Goal: Information Seeking & Learning: Learn about a topic

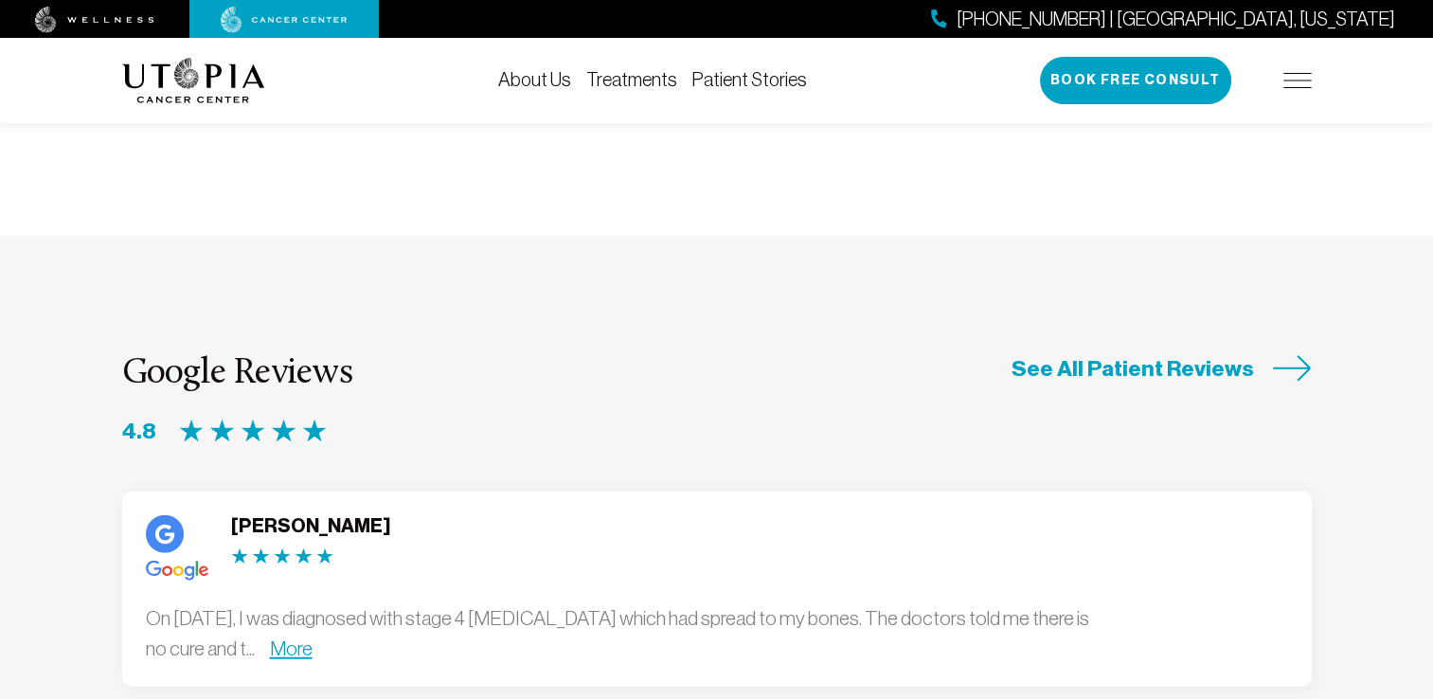
scroll to position [4831, 0]
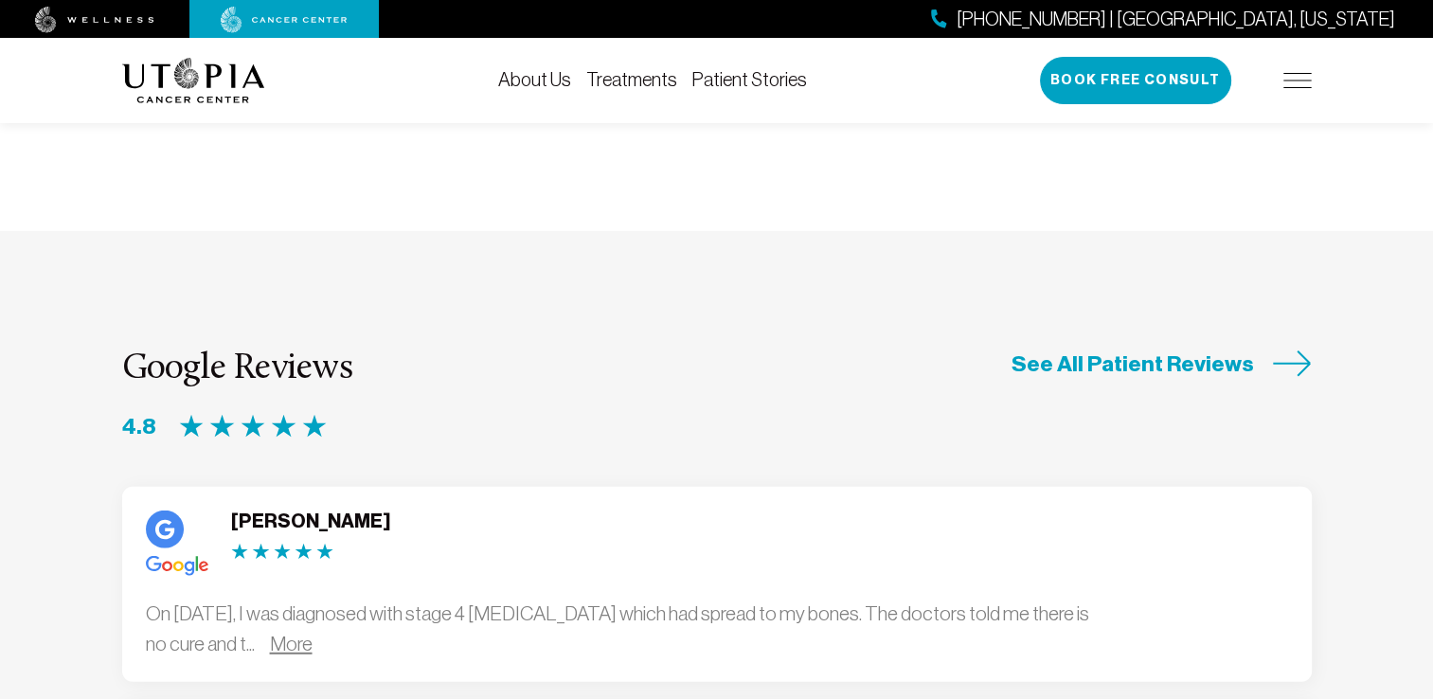
click at [313, 633] on link "More" at bounding box center [291, 644] width 43 height 22
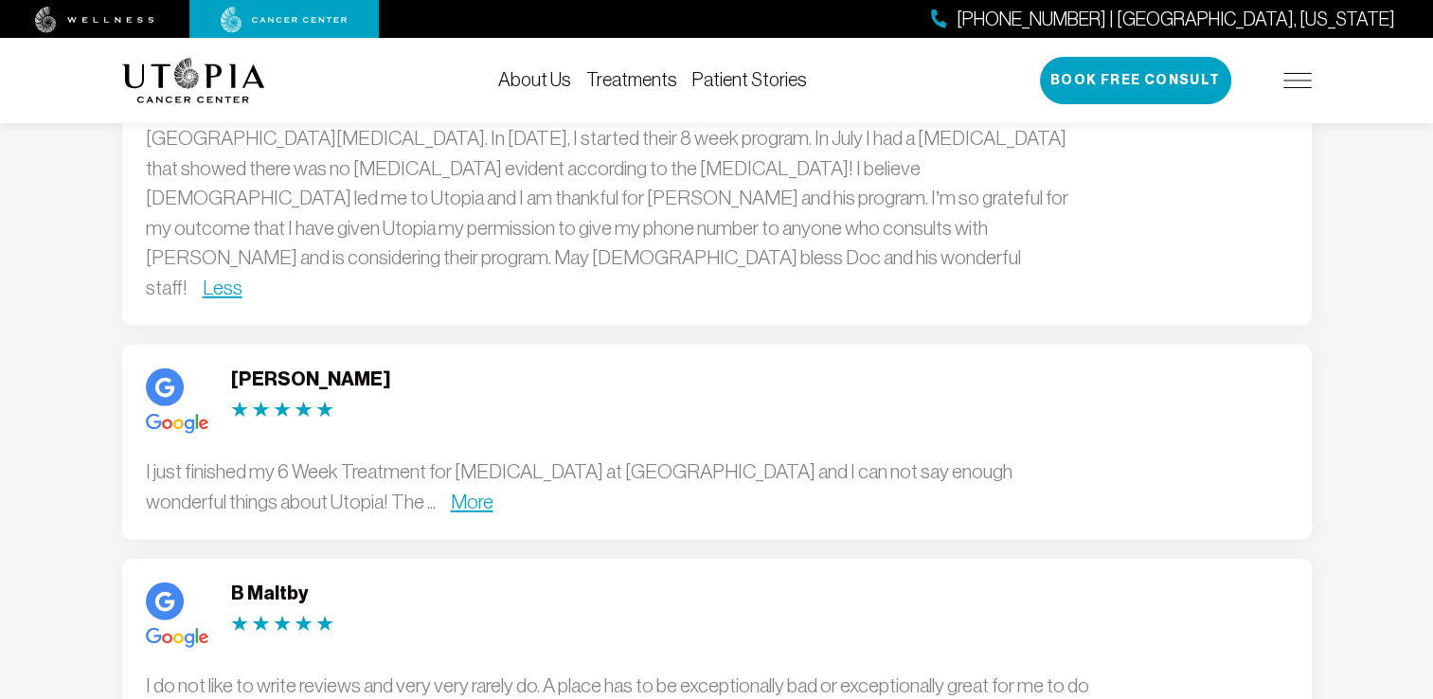
scroll to position [5399, 0]
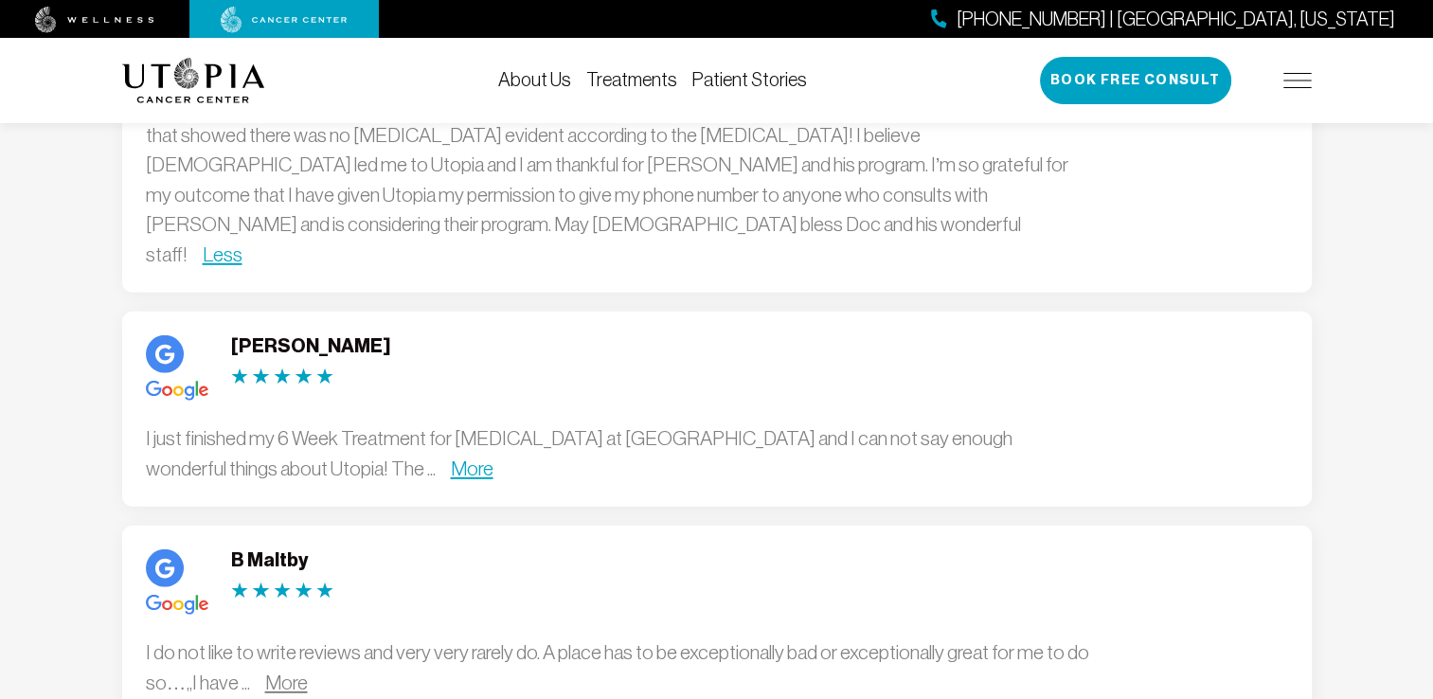
click at [284, 672] on link "More" at bounding box center [286, 683] width 43 height 22
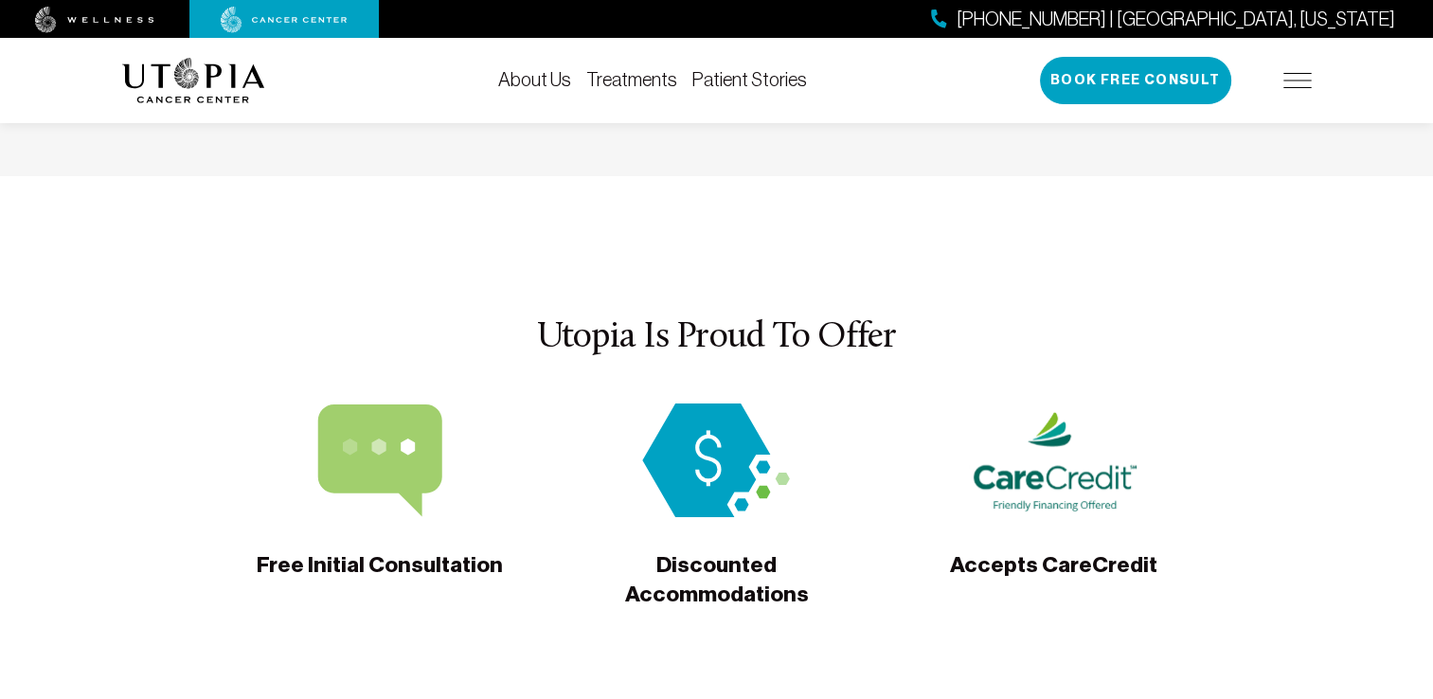
scroll to position [7009, 0]
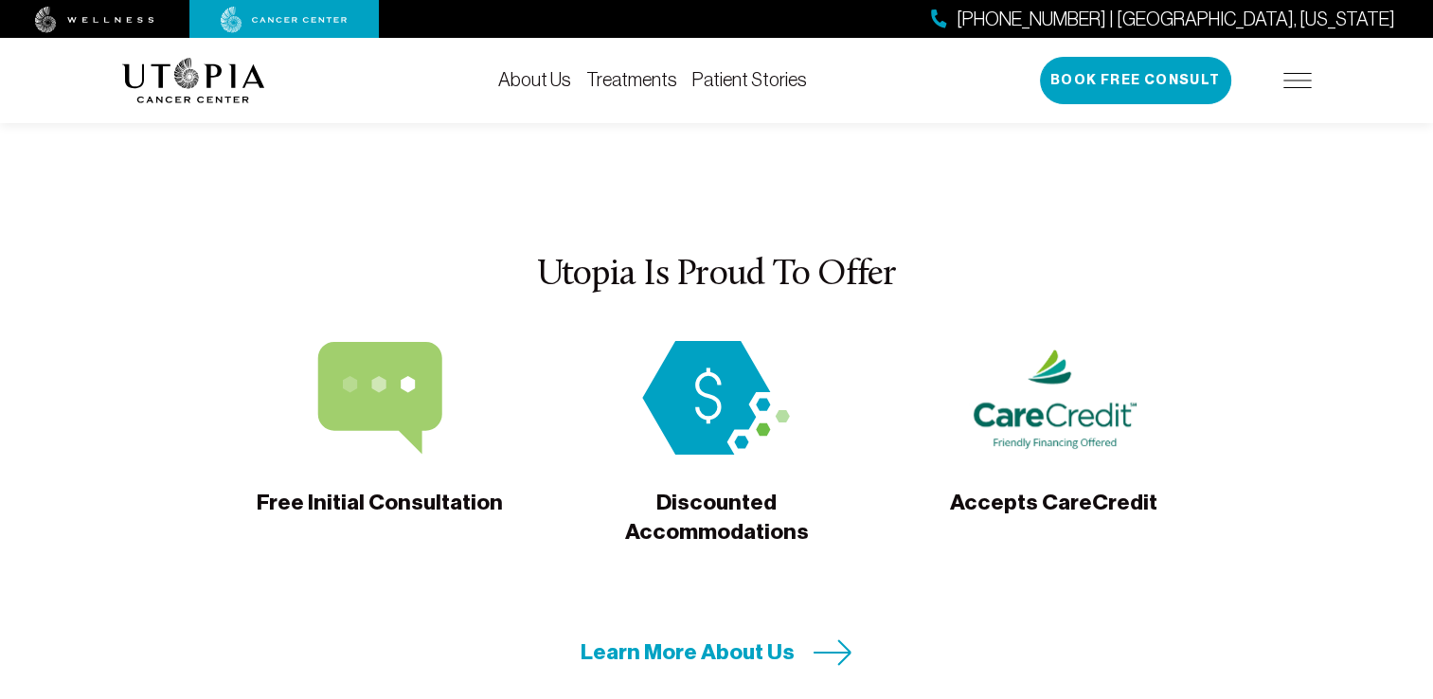
click at [707, 637] on span "Learn More About Us" at bounding box center [688, 651] width 214 height 29
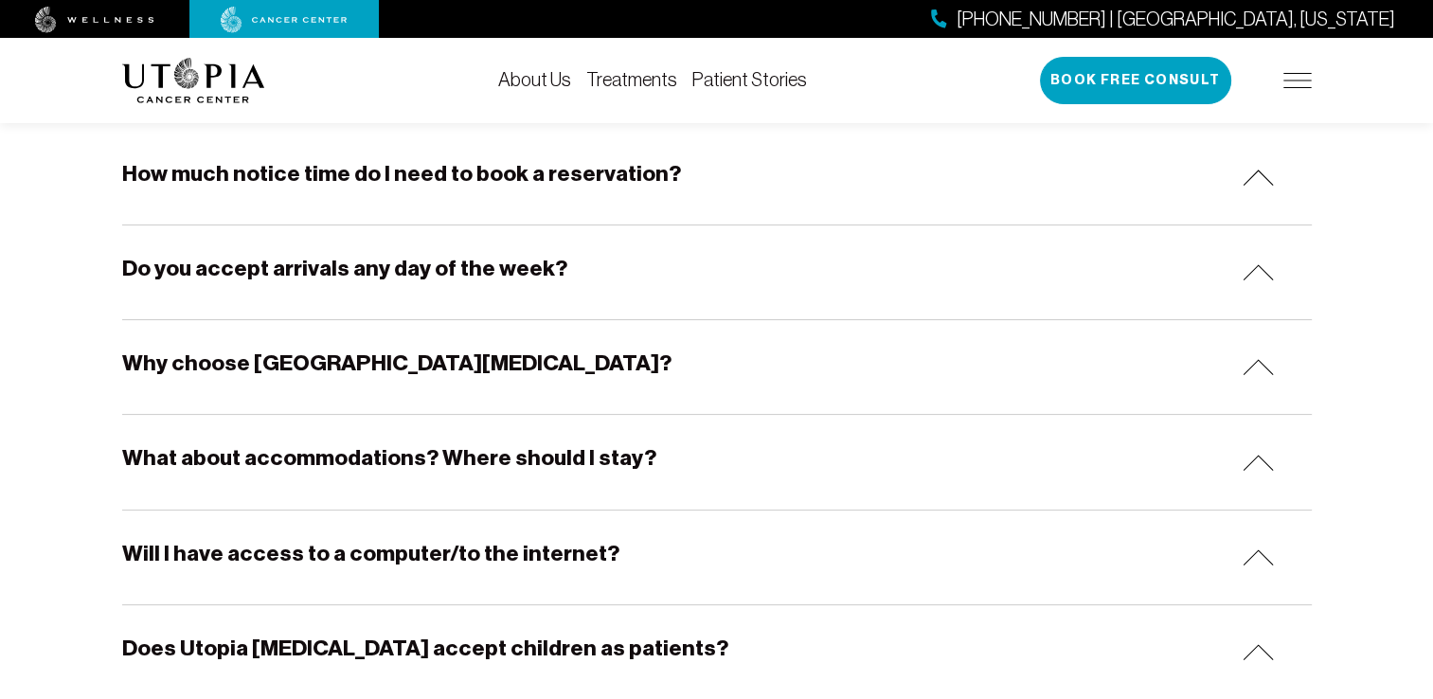
scroll to position [379, 0]
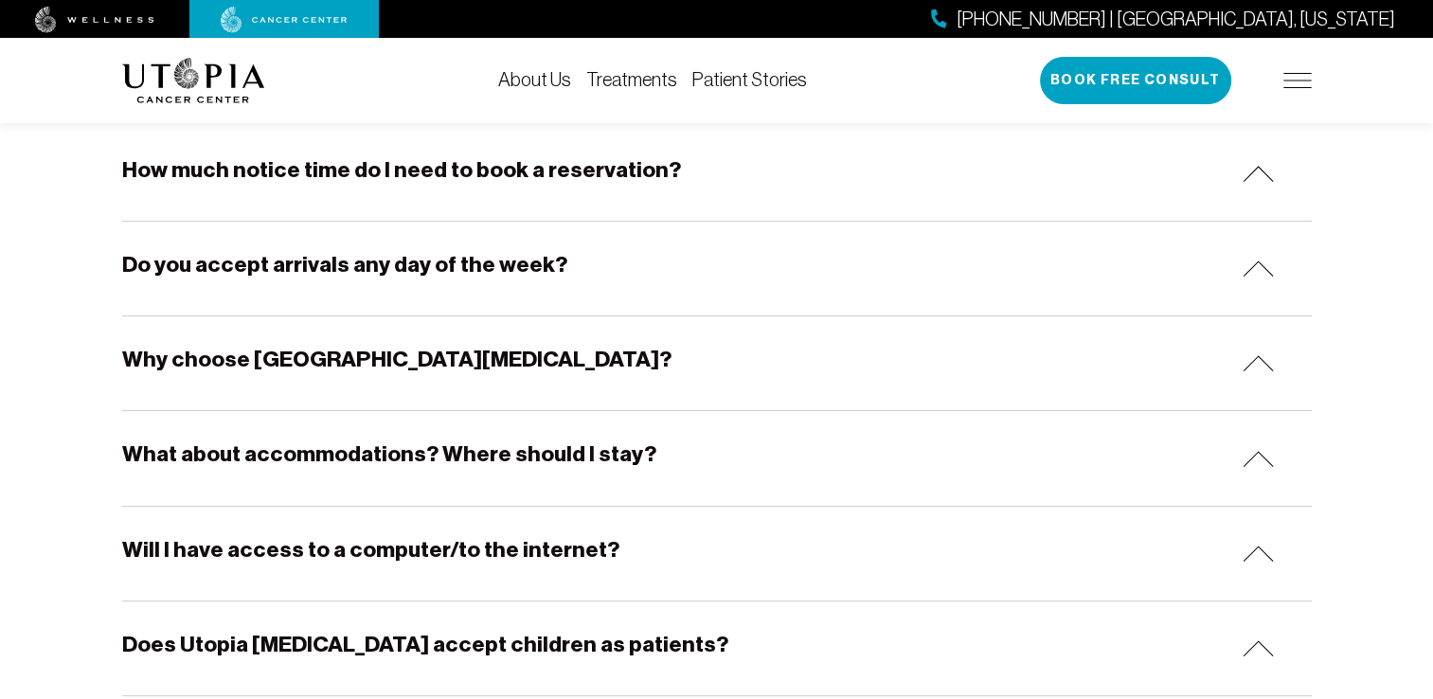
click at [351, 460] on h5 "What about accommodations? Where should I stay?" at bounding box center [389, 453] width 534 height 29
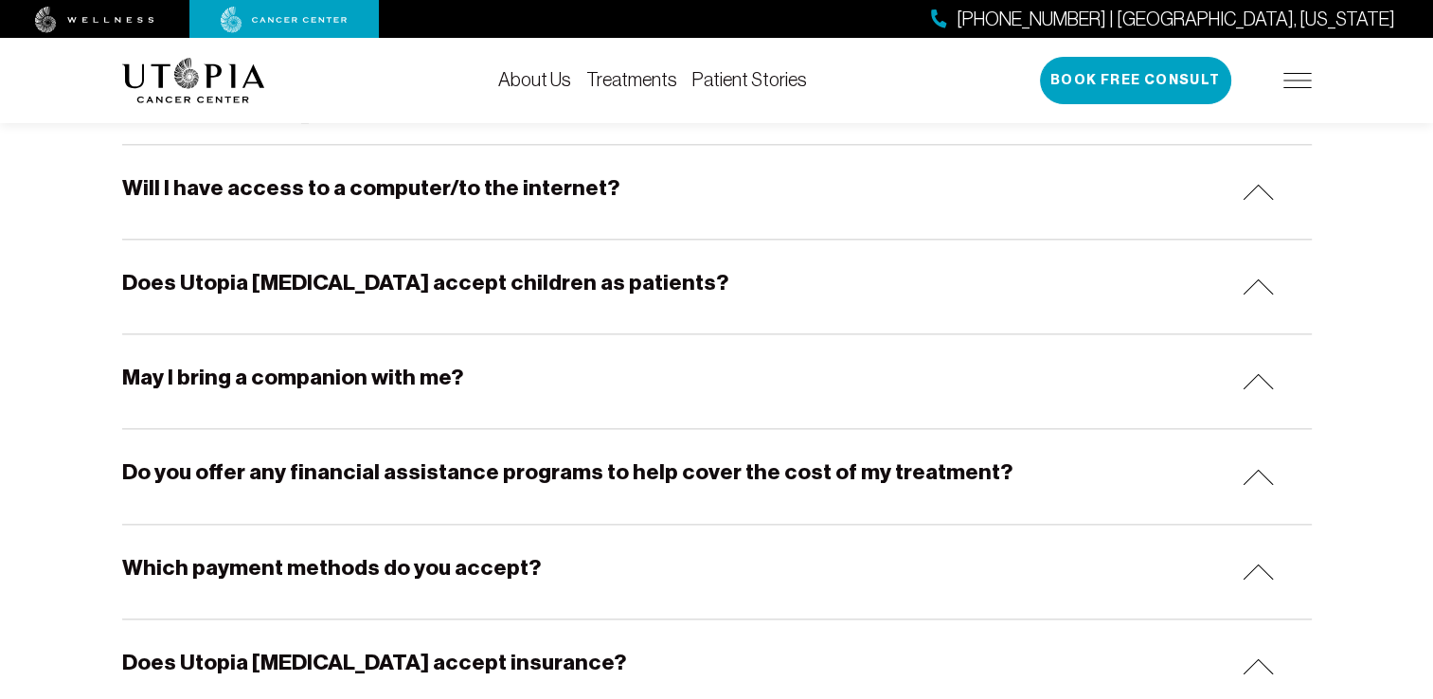
scroll to position [2273, 0]
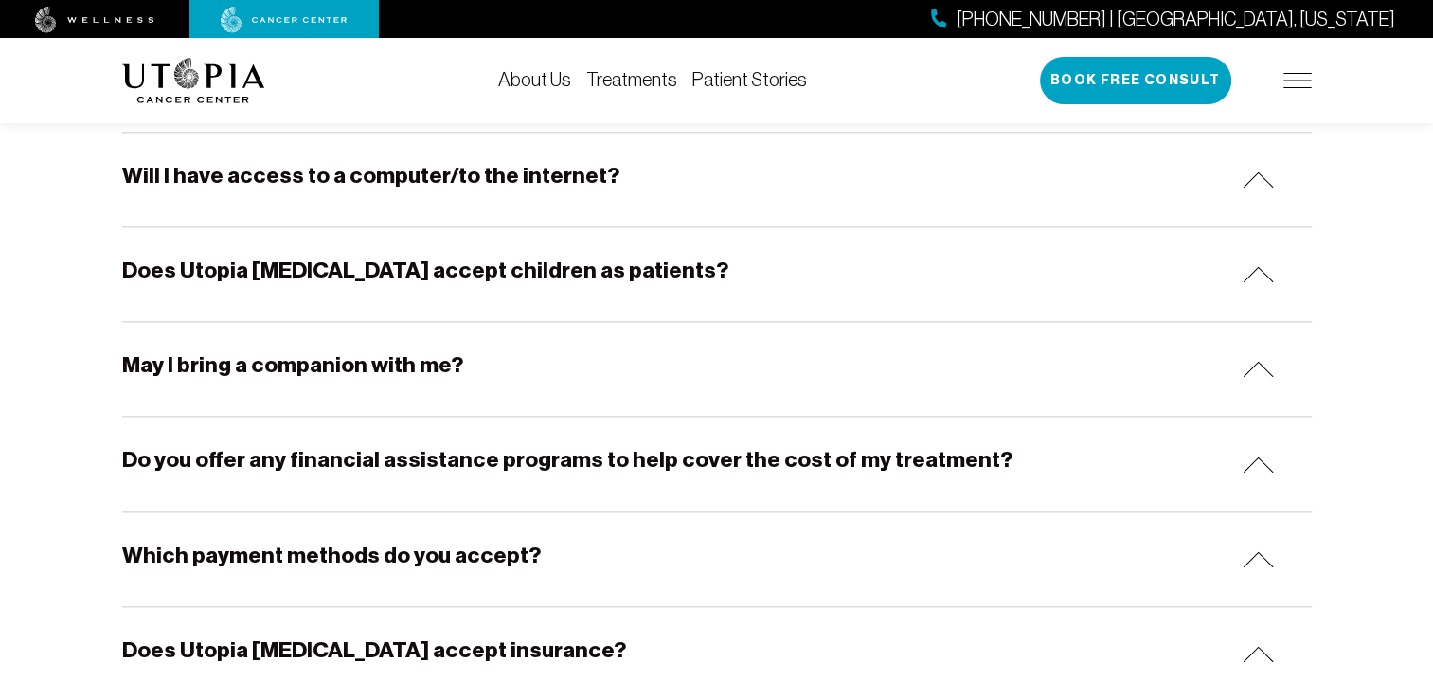
click at [519, 453] on h5 "Do you offer any financial assistance programs to help cover the cost of my tre…" at bounding box center [567, 459] width 890 height 29
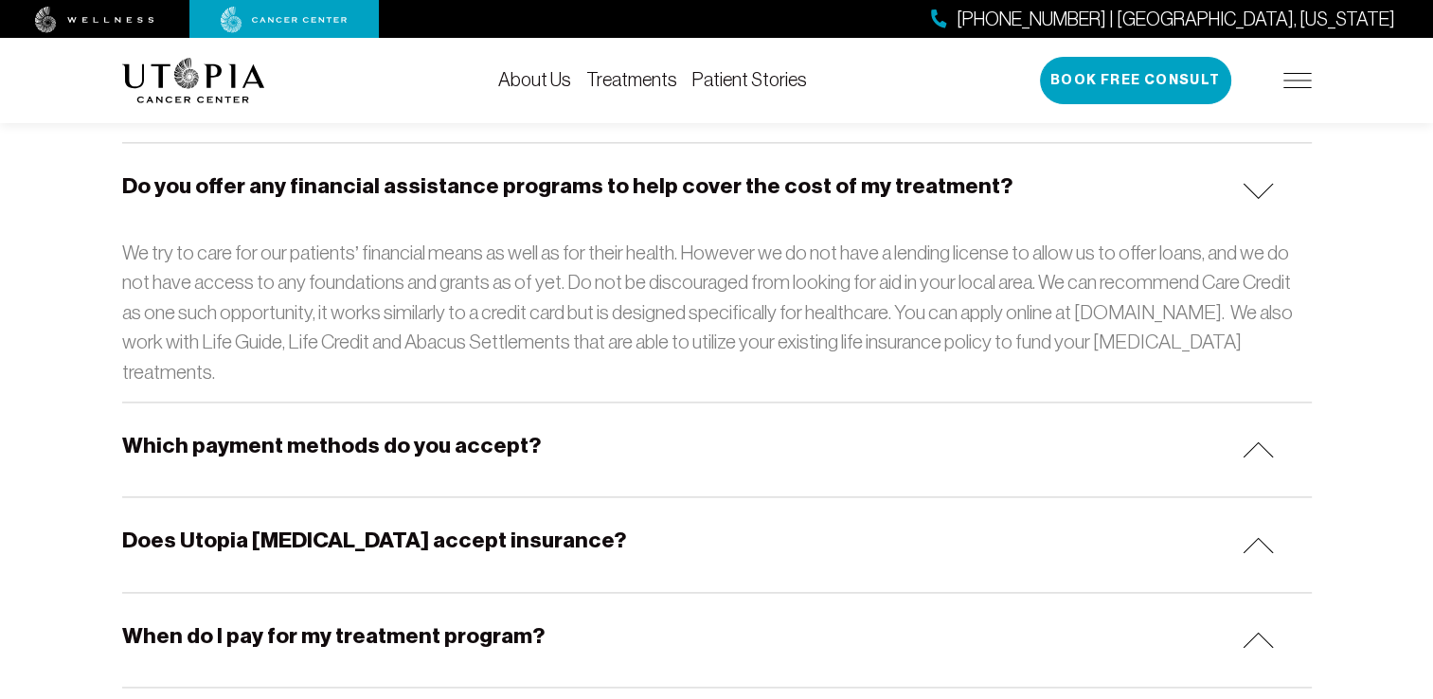
scroll to position [2557, 0]
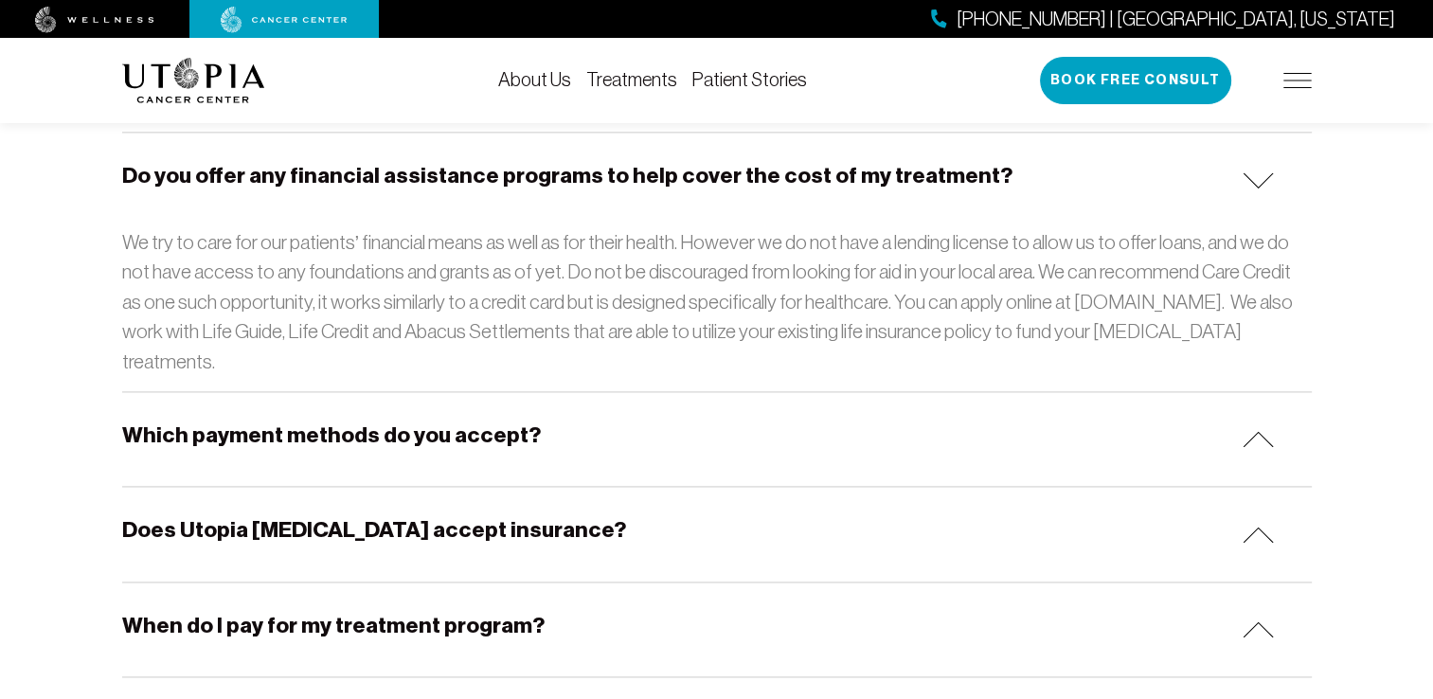
click at [439, 515] on h5 "Does Utopia [MEDICAL_DATA] accept insurance?" at bounding box center [374, 529] width 504 height 29
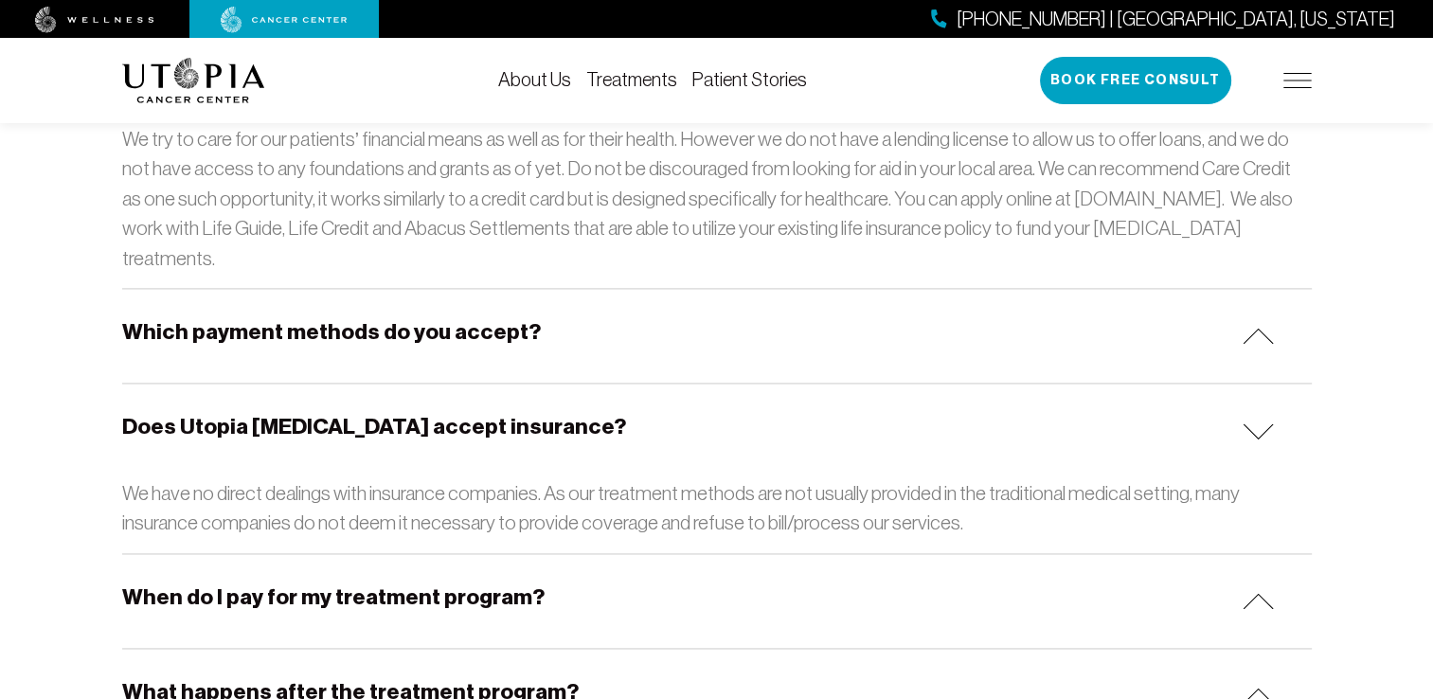
scroll to position [2747, 0]
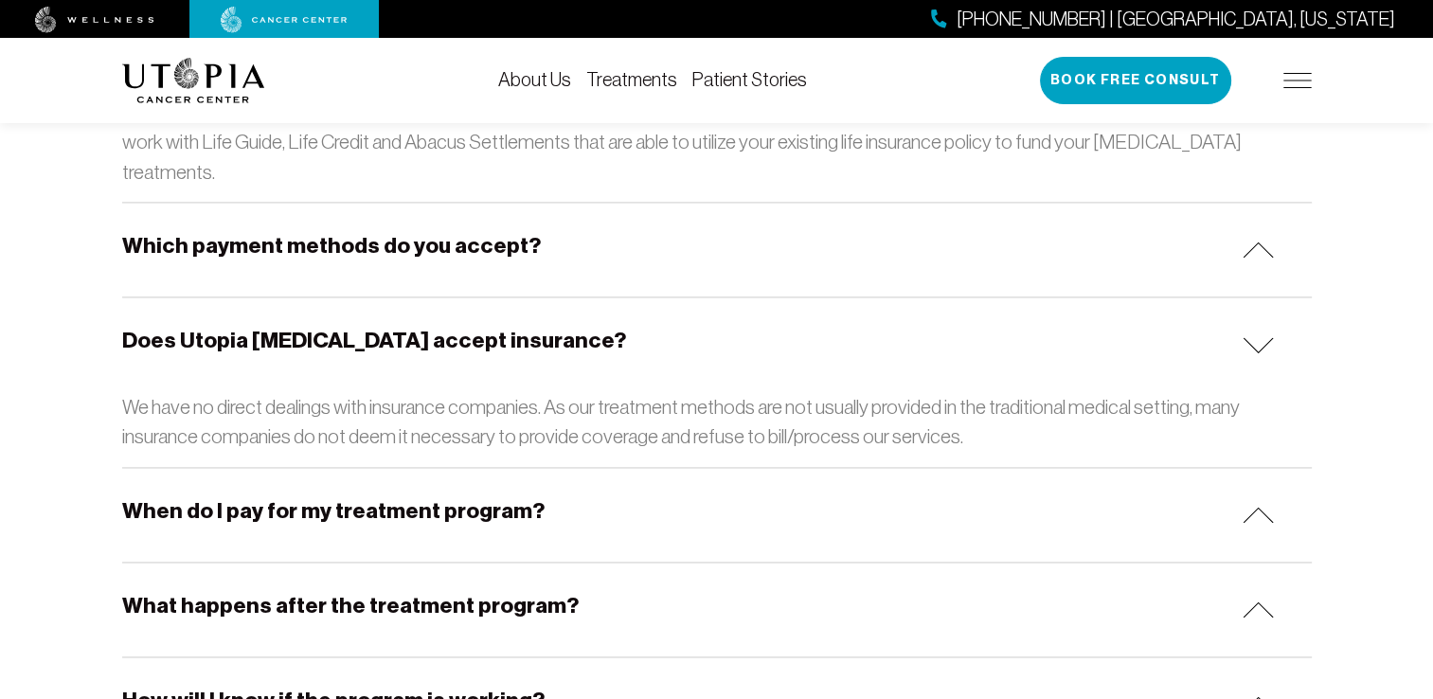
click at [364, 496] on h5 "When do I pay for my treatment program?" at bounding box center [333, 510] width 422 height 29
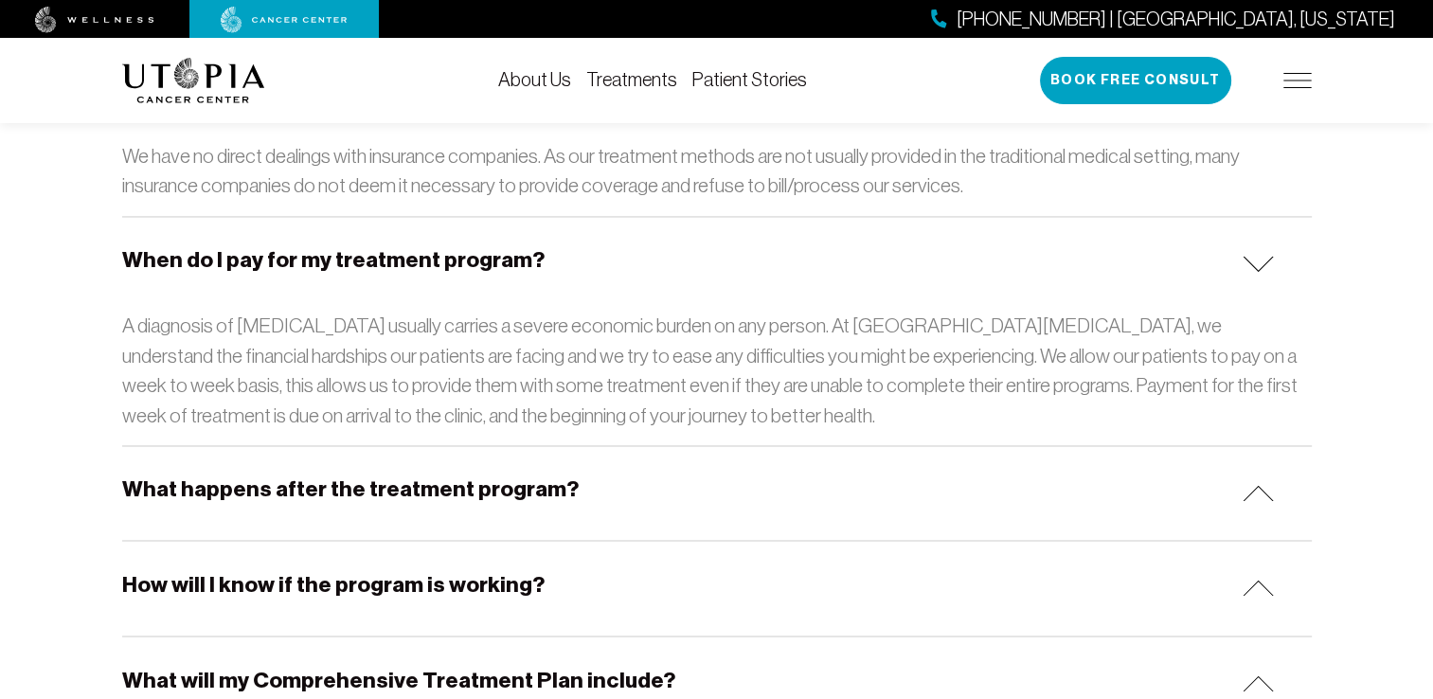
scroll to position [3031, 0]
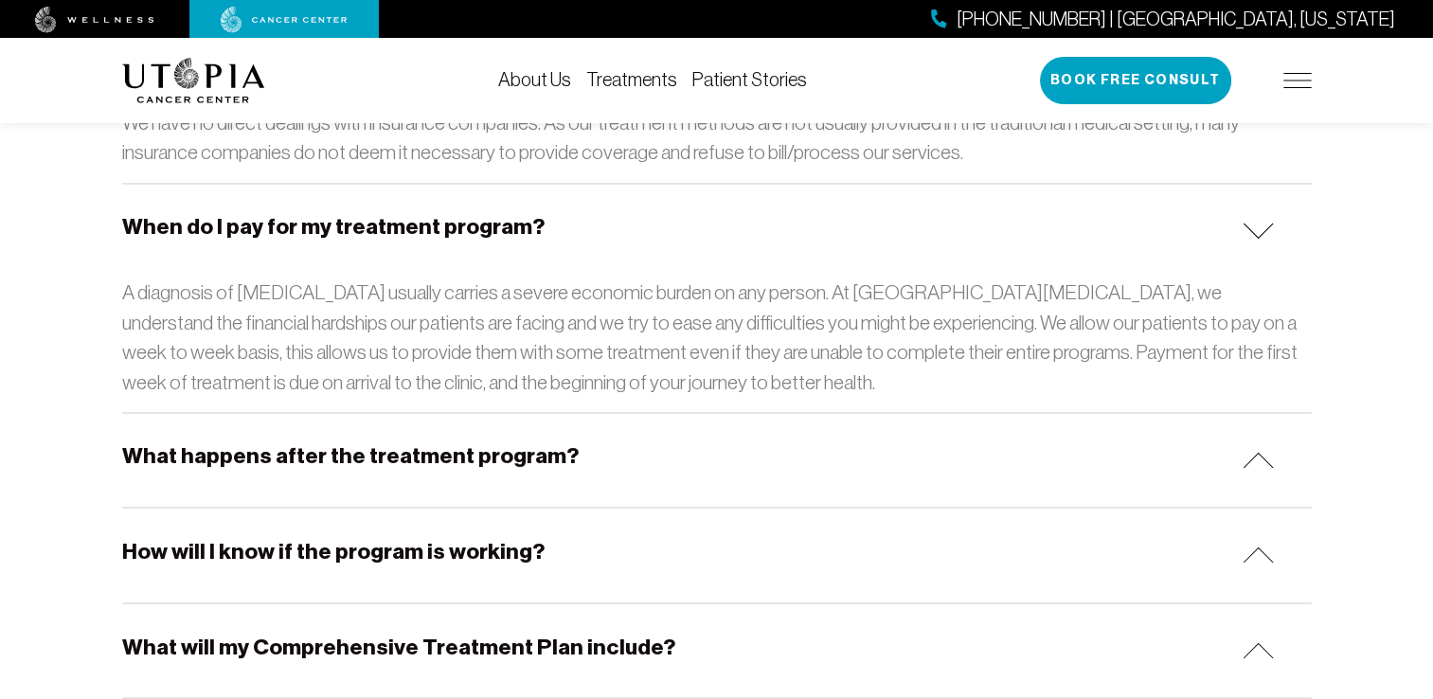
click at [385, 441] on h5 "What happens after the treatment program?" at bounding box center [350, 455] width 457 height 29
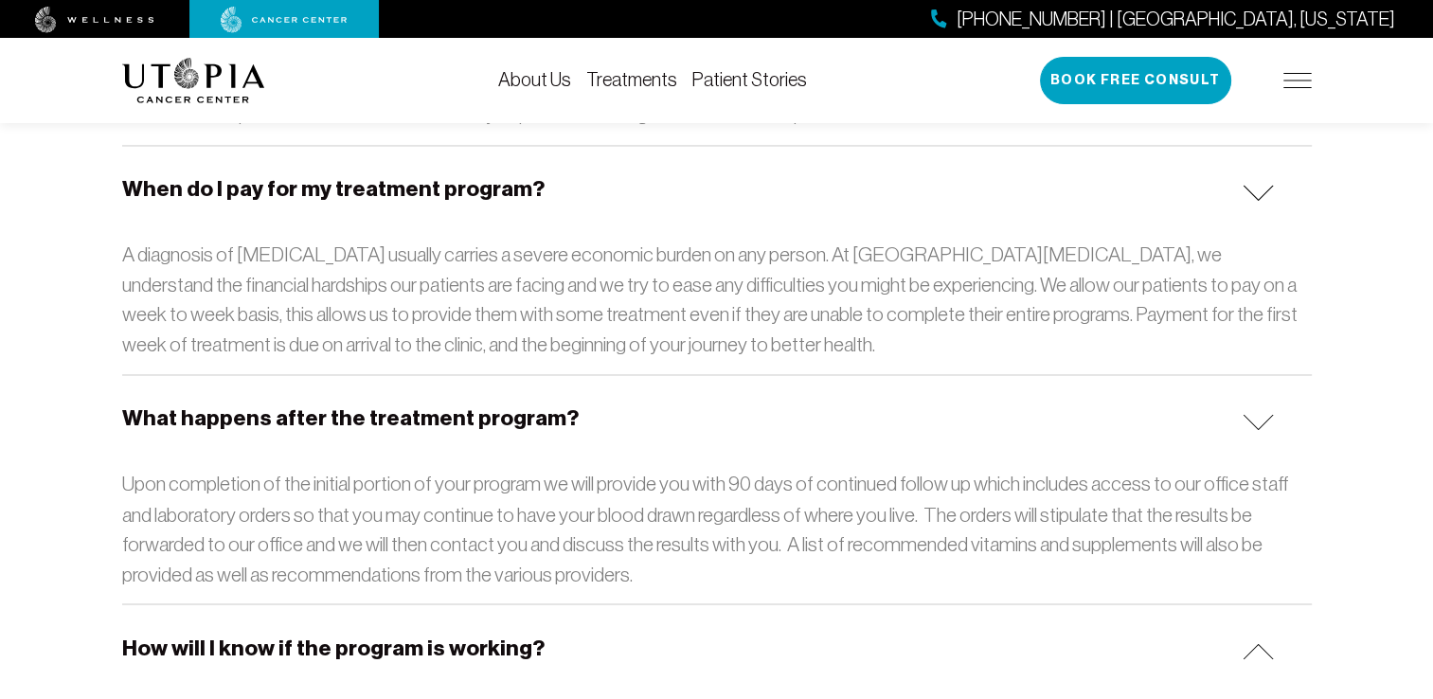
scroll to position [3126, 0]
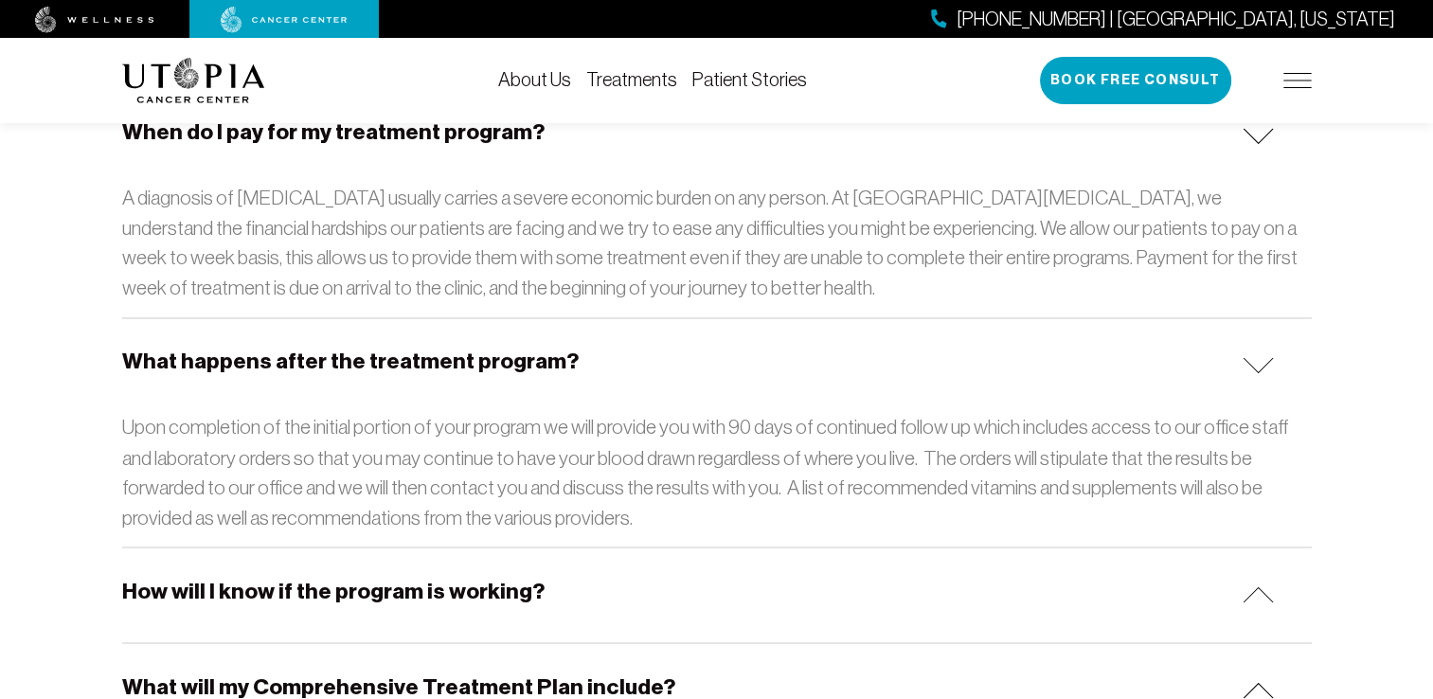
click at [320, 672] on h5 "What will my Comprehensive Treatment Plan include?" at bounding box center [398, 686] width 553 height 29
click at [348, 672] on h5 "What will my Comprehensive Treatment Plan include?" at bounding box center [398, 686] width 553 height 29
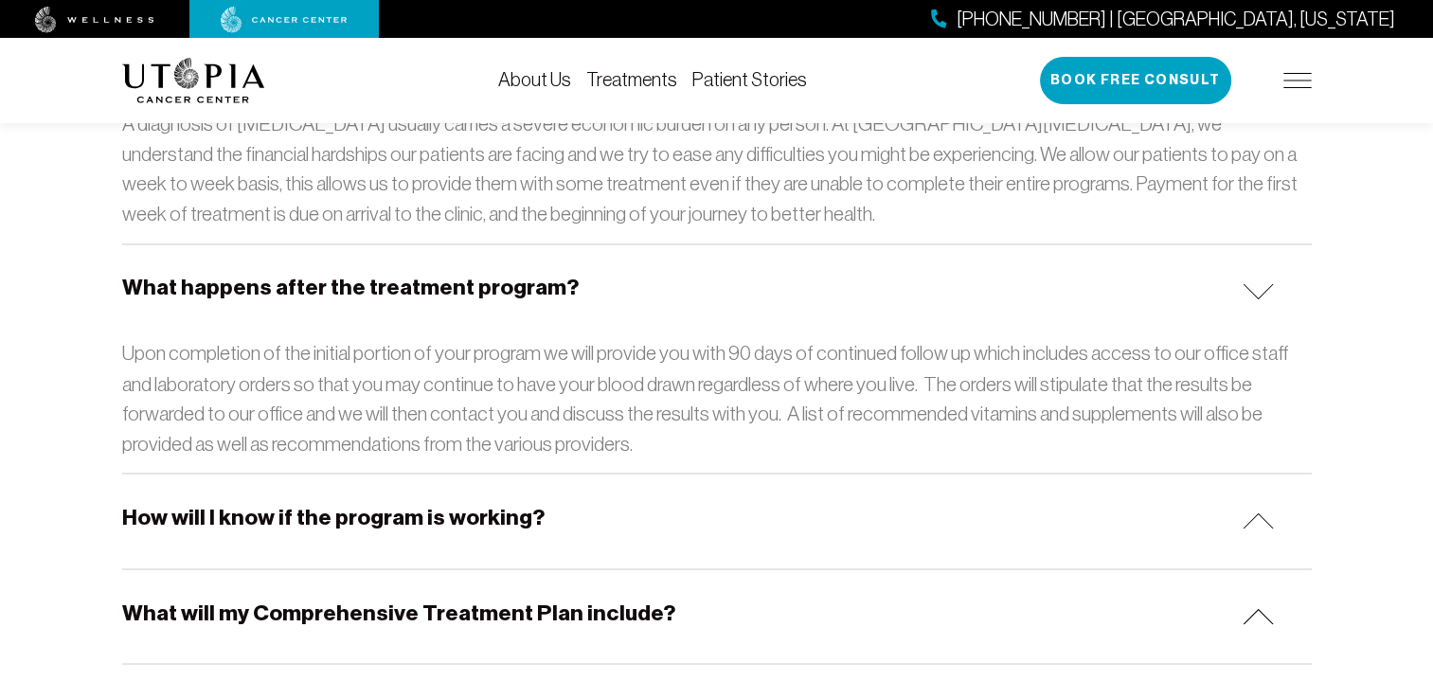
scroll to position [3315, 0]
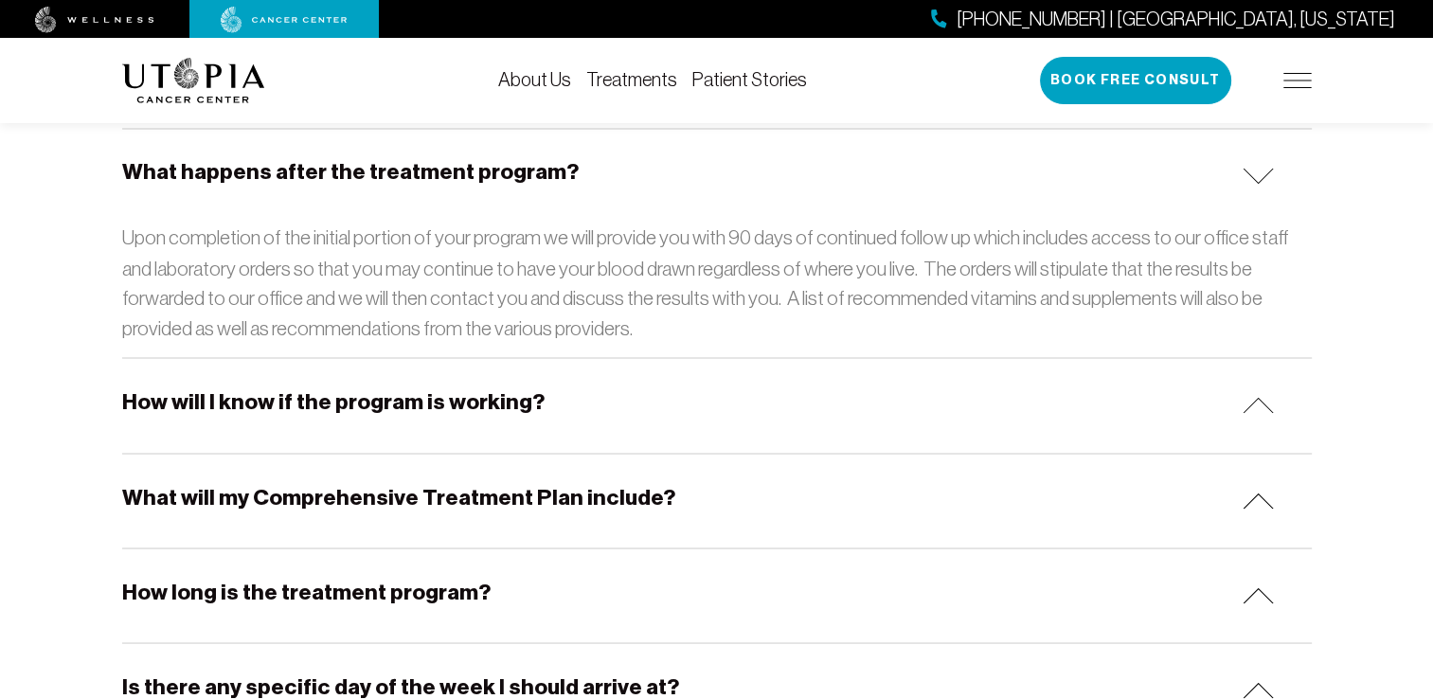
click at [491, 482] on h5 "What will my Comprehensive Treatment Plan include?" at bounding box center [398, 496] width 553 height 29
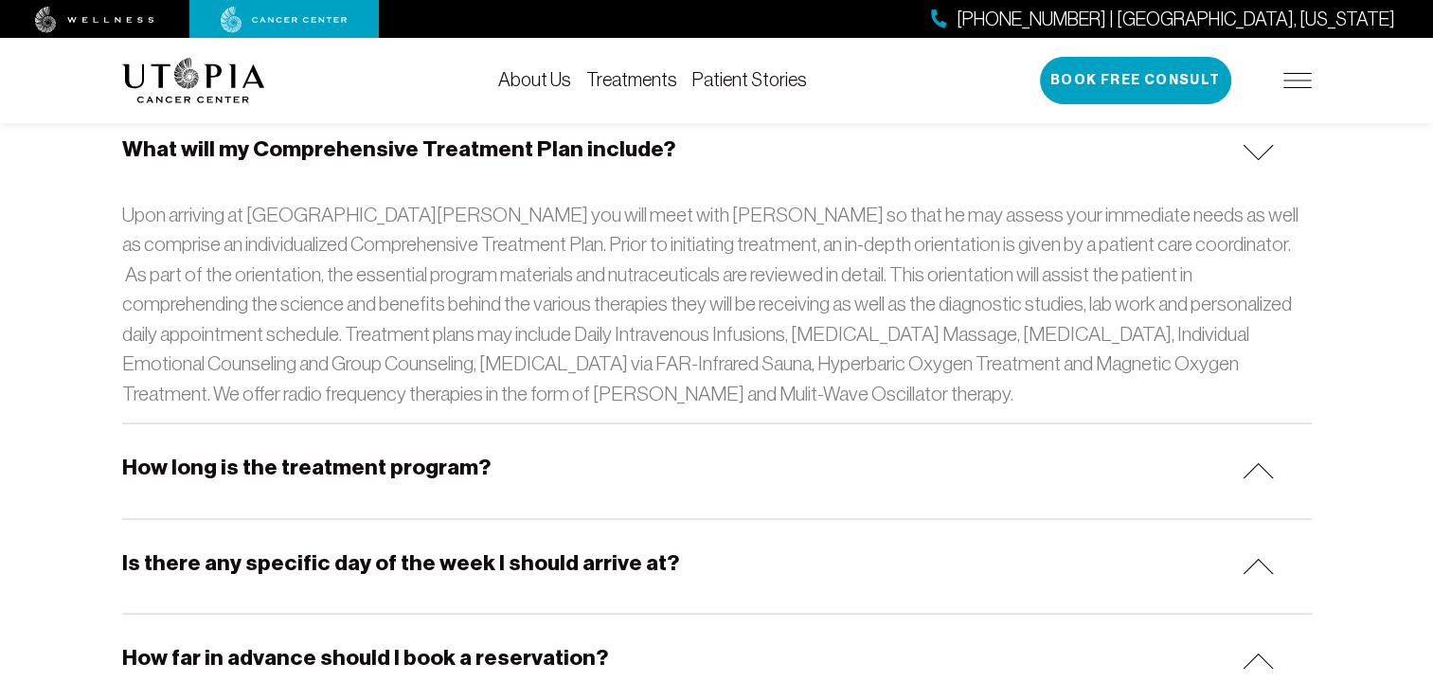
scroll to position [3694, 0]
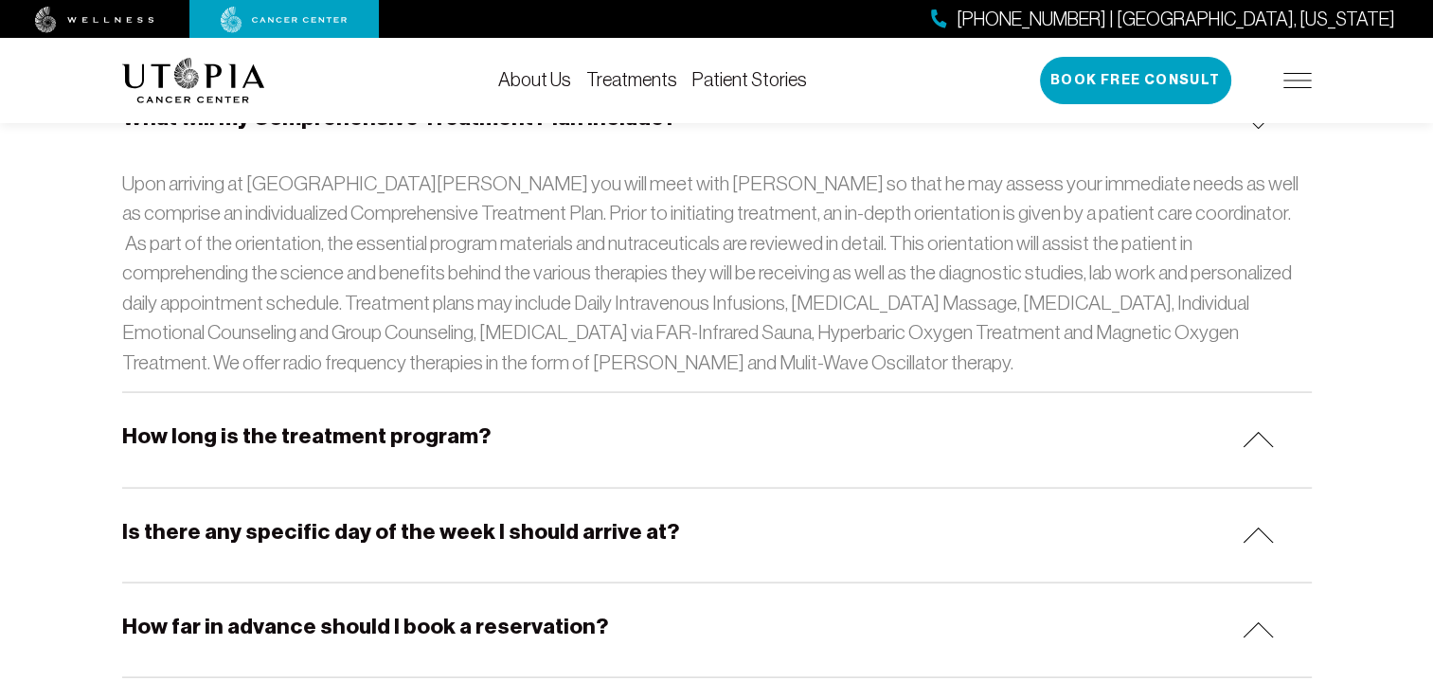
click at [367, 421] on h5 "How long is the treatment program?" at bounding box center [306, 435] width 368 height 29
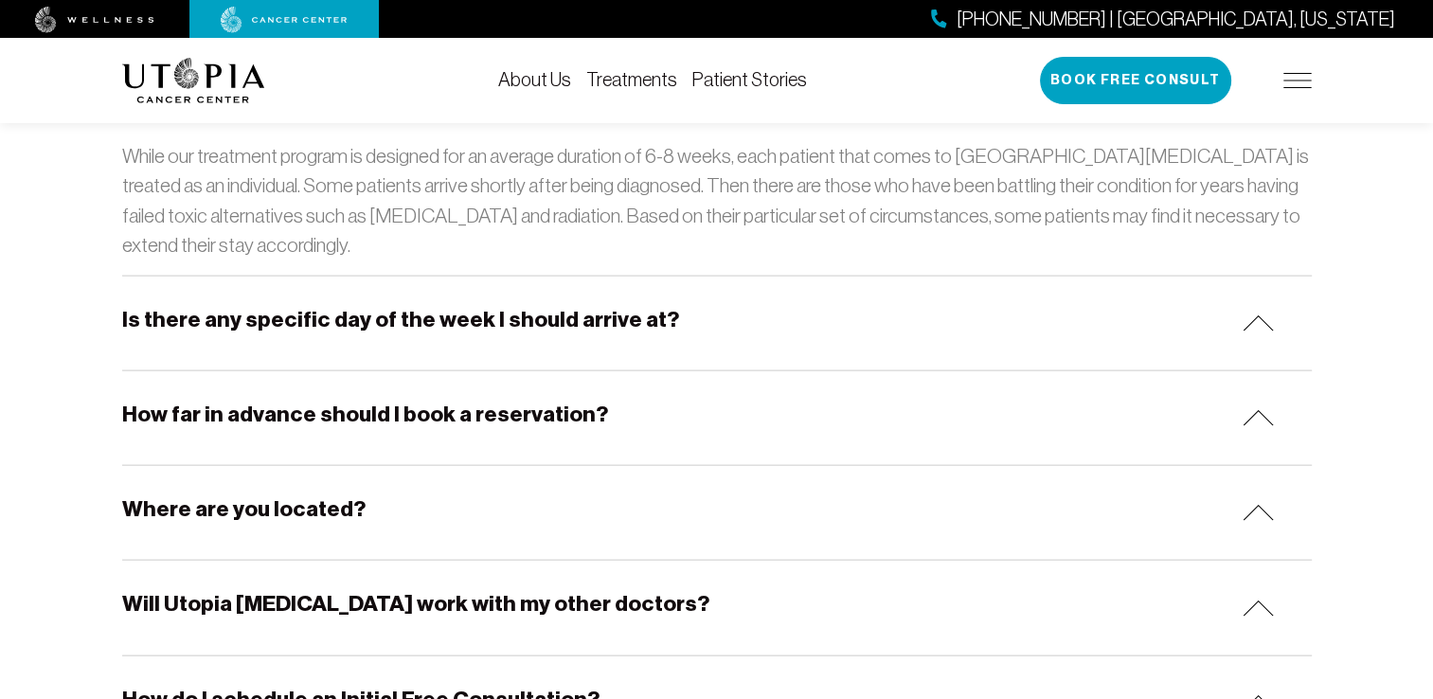
scroll to position [4073, 0]
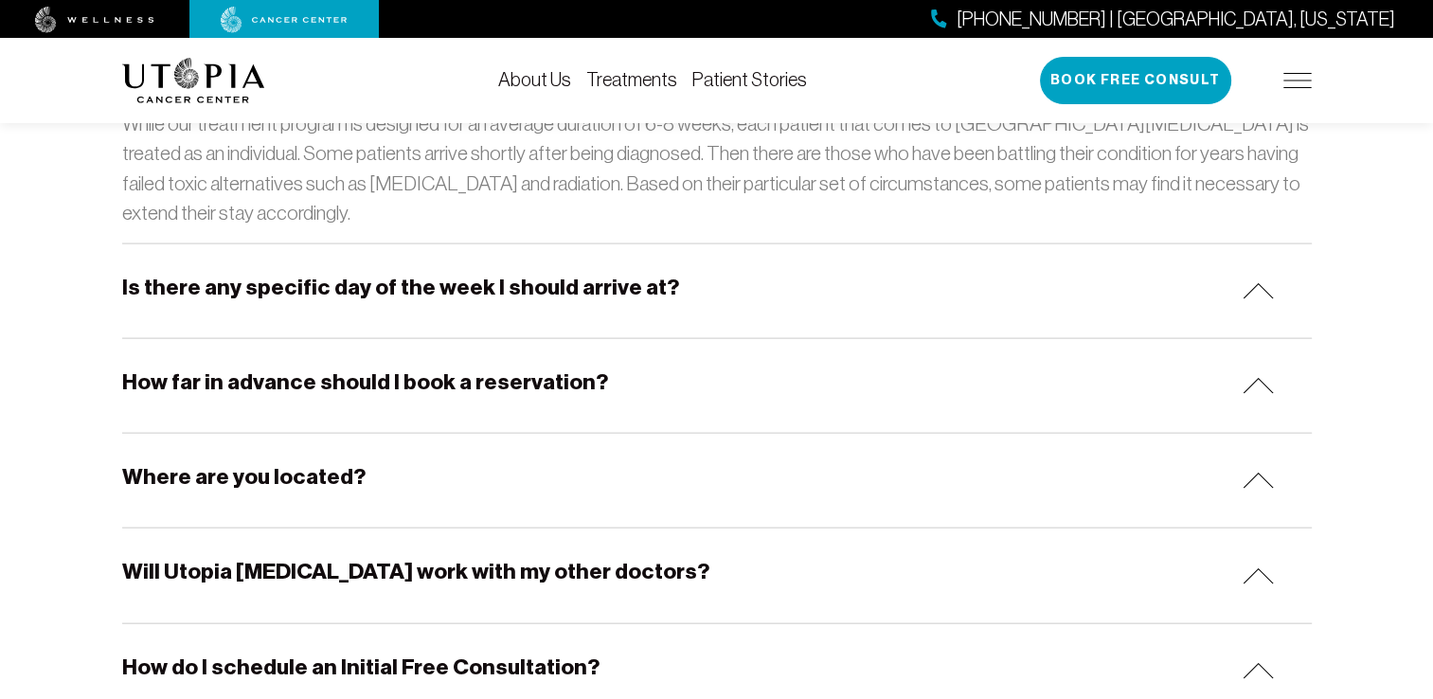
click at [338, 557] on h5 "Will Utopia [MEDICAL_DATA] work with my other doctors?" at bounding box center [415, 571] width 587 height 29
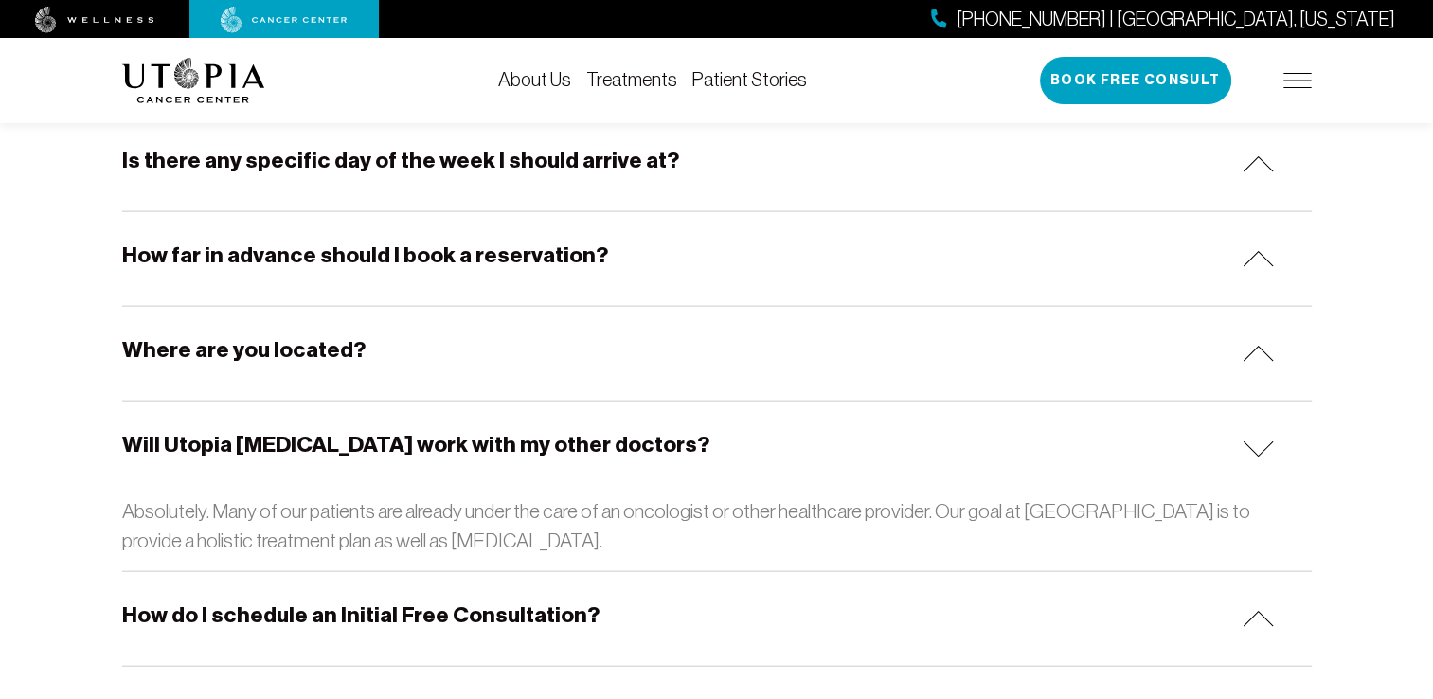
scroll to position [4262, 0]
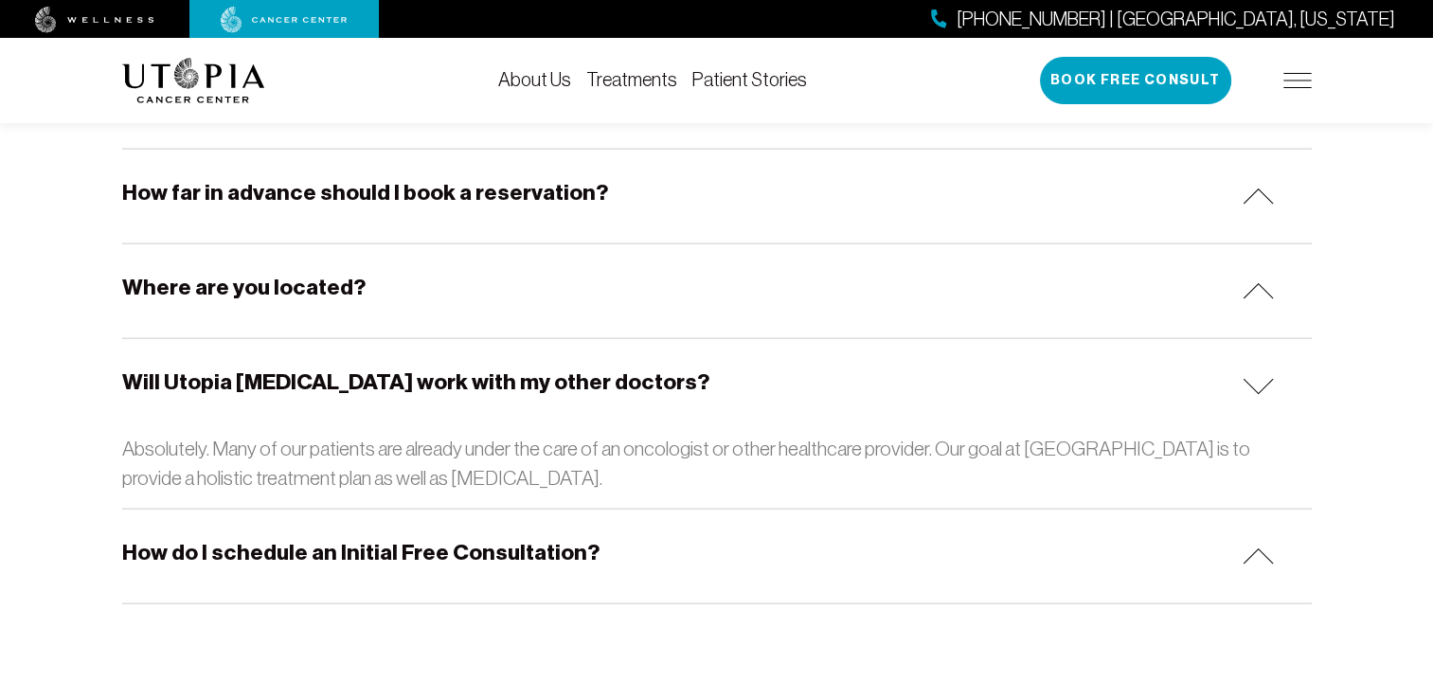
click at [372, 538] on h5 "How do I schedule an Initial Free Consultation?" at bounding box center [360, 552] width 477 height 29
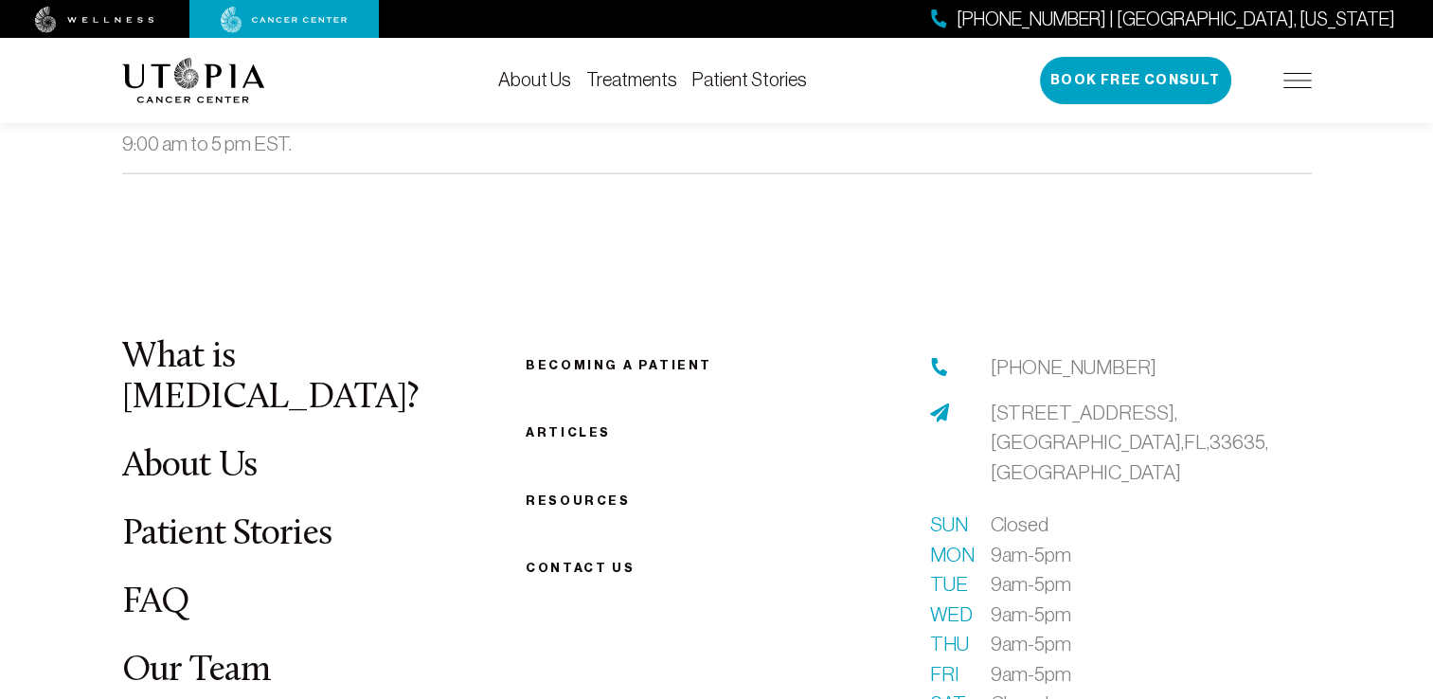
scroll to position [4831, 0]
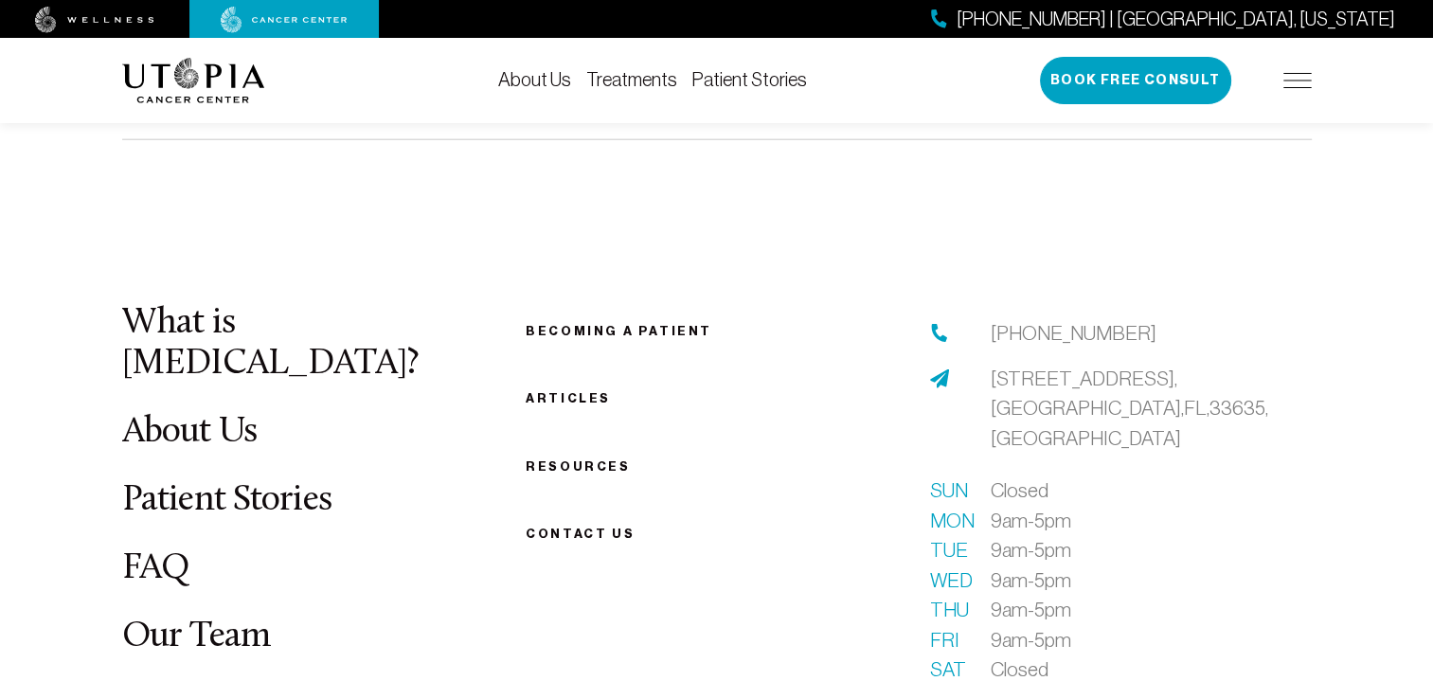
click at [227, 482] on link "Patient Stories" at bounding box center [227, 500] width 210 height 37
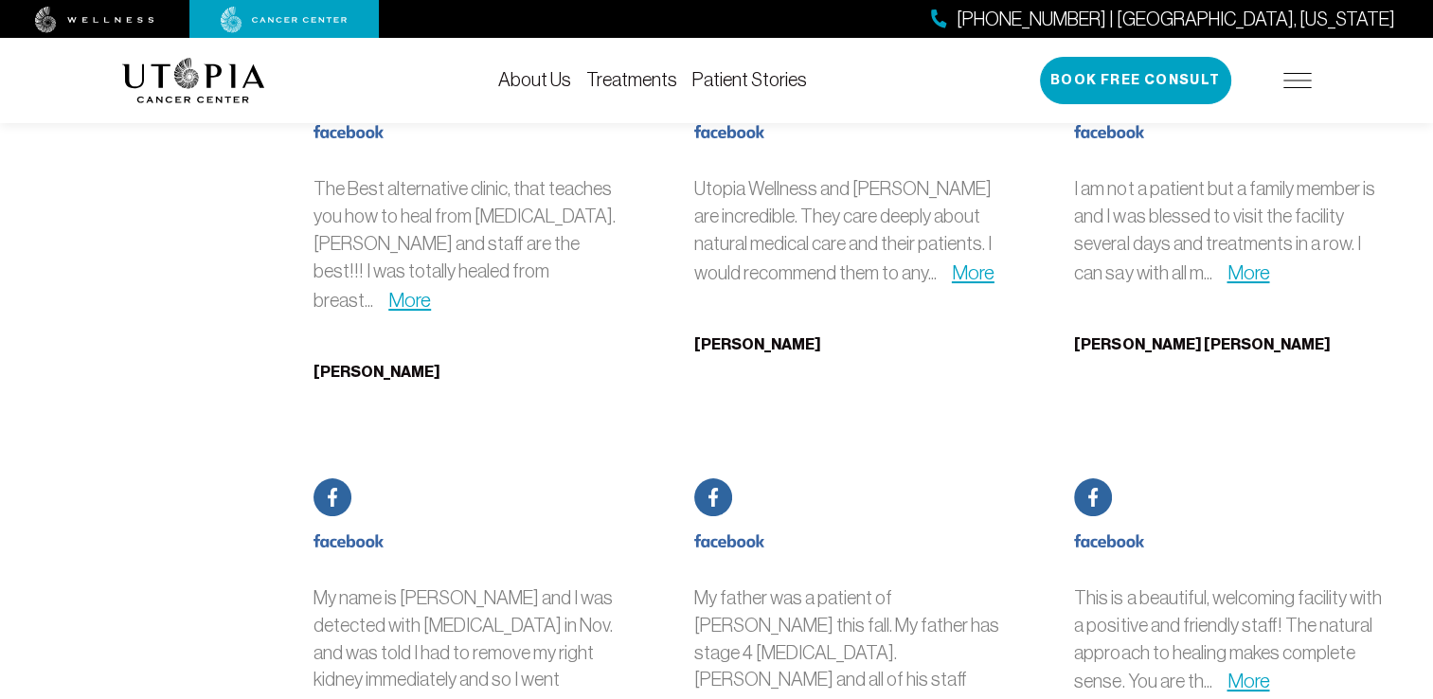
scroll to position [7672, 0]
